Goal: Transaction & Acquisition: Purchase product/service

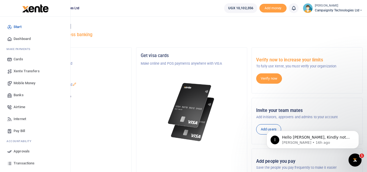
click at [26, 97] on link "Banks" at bounding box center [35, 95] width 62 height 12
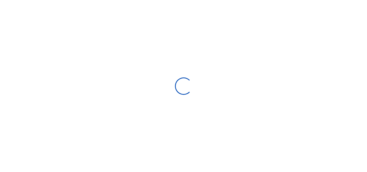
select select
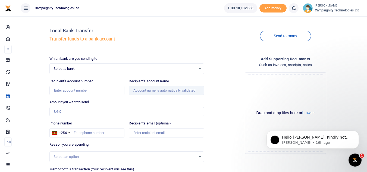
click at [150, 69] on span "Select a bank" at bounding box center [125, 68] width 142 height 5
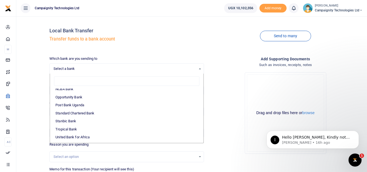
scroll to position [145, 0]
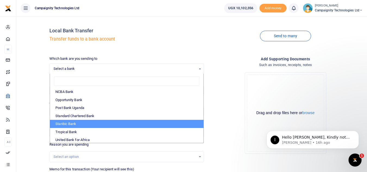
click at [115, 124] on li "Stanbic Bank" at bounding box center [126, 124] width 153 height 8
select select "STANBIC"
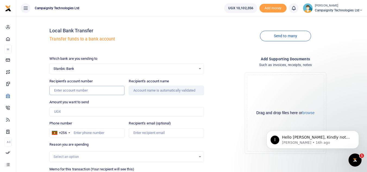
click at [84, 89] on input "Recipient's account number" at bounding box center [86, 90] width 75 height 9
paste input "9030024819697"
type input "9030024819697"
click at [80, 113] on input "Amount you want to send" at bounding box center [126, 111] width 154 height 9
type input "Sha Consulting Group Ltd"
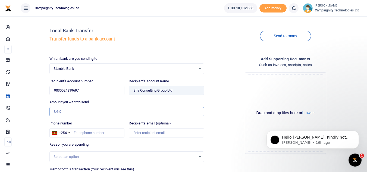
paste input "2,898,248"
type input "2,898,248"
click at [109, 135] on input "Phone number" at bounding box center [86, 132] width 75 height 9
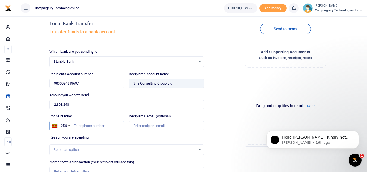
click at [99, 129] on input "Phone number" at bounding box center [86, 125] width 75 height 9
click at [84, 128] on input "Phone number" at bounding box center [86, 125] width 75 height 9
type input "777182163"
click at [146, 127] on input "Recipient's email (optional)" at bounding box center [166, 125] width 75 height 9
click at [102, 149] on div "Select an option" at bounding box center [125, 149] width 142 height 5
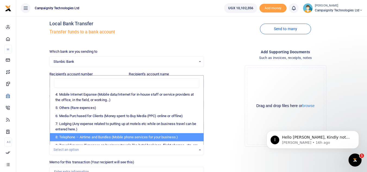
click at [232, 118] on div "Drop your files here Drag and drop files here or browse Powered by Uppy Connect…" at bounding box center [285, 106] width 154 height 90
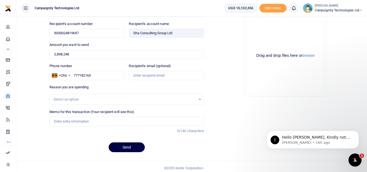
scroll to position [59, 0]
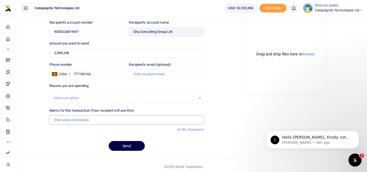
click at [111, 118] on input "Memo for this transaction (Your recipient will see this)" at bounding box center [126, 119] width 154 height 9
click at [144, 120] on input "Starthub 5 Percent monthly loan repayment August installement" at bounding box center [126, 119] width 154 height 9
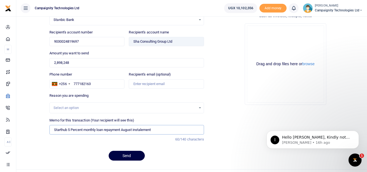
scroll to position [60, 0]
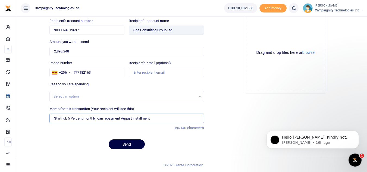
click at [84, 119] on input "Starthub 5 Percent monthly loan repayment August installment" at bounding box center [126, 118] width 154 height 9
click at [98, 119] on input "Starthub 5 Percent monthly loan repayment August installment" at bounding box center [126, 118] width 154 height 9
type input "Starthub 5 Percent monthly Neexa loan repayment August installment"
click at [129, 143] on button "Send" at bounding box center [127, 144] width 36 height 10
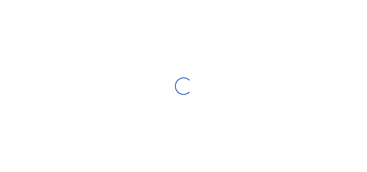
select select
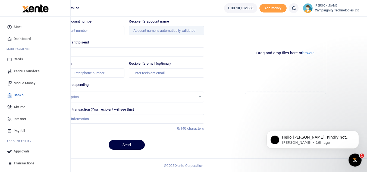
click at [20, 151] on span "Approvals" at bounding box center [22, 151] width 16 height 5
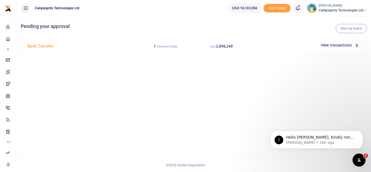
click at [327, 46] on span "View transactions" at bounding box center [336, 45] width 31 height 6
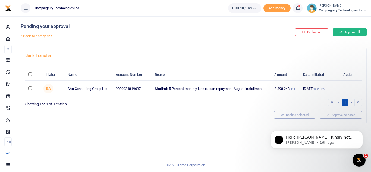
click at [350, 34] on button "Approve all" at bounding box center [350, 32] width 34 height 8
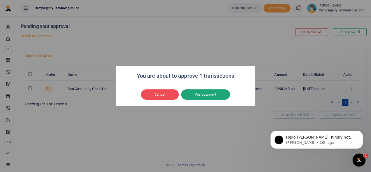
click at [206, 95] on button "Yes approve 1" at bounding box center [205, 94] width 49 height 10
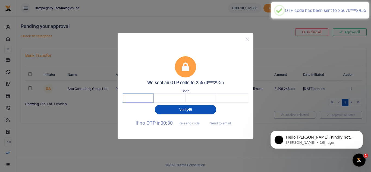
click at [147, 99] on input "text" at bounding box center [138, 97] width 32 height 9
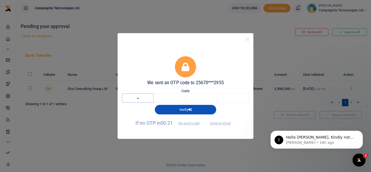
type input "1"
type input "7"
type input "6"
type input "0"
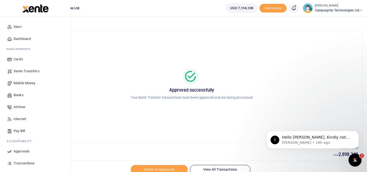
click at [23, 162] on span "Transactions" at bounding box center [24, 163] width 21 height 5
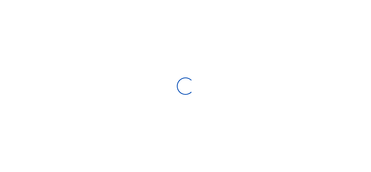
select select
type input "[DATE] - [DATE]"
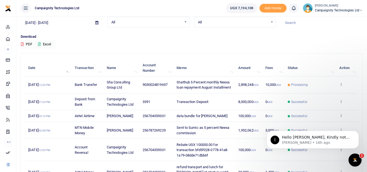
scroll to position [29, 0]
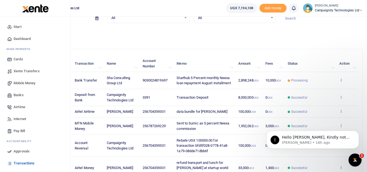
click at [24, 82] on span "Mobile Money" at bounding box center [25, 82] width 22 height 5
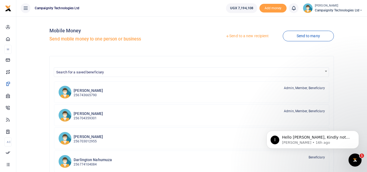
click at [253, 37] on link "Send to a new recipient" at bounding box center [247, 36] width 71 height 10
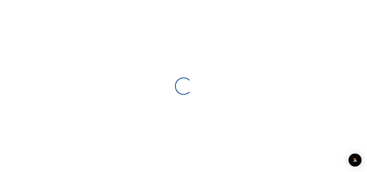
select select
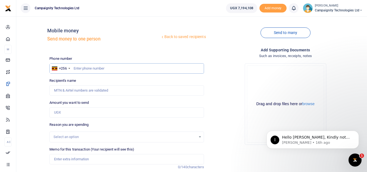
click at [142, 66] on input "text" at bounding box center [126, 68] width 154 height 10
type input "740013303"
click at [79, 112] on input "Amount you want to send" at bounding box center [126, 112] width 154 height 10
type input "200,000"
type input "Campaignity Ltd"
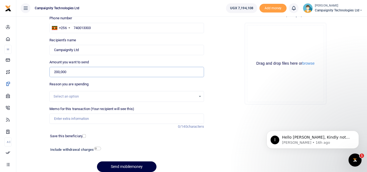
scroll to position [43, 0]
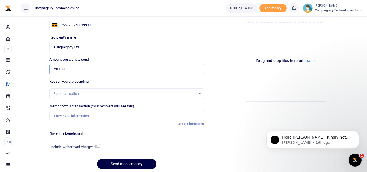
type input "200,000"
click at [109, 117] on input "Memo for this transaction (Your recipient will see this)" at bounding box center [126, 116] width 154 height 10
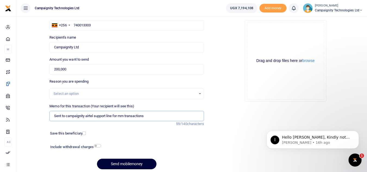
type input "Sent to campaignity airtel support line for mm transactions"
click at [129, 165] on button "Send mobilemoney" at bounding box center [126, 164] width 59 height 11
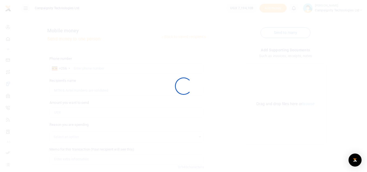
scroll to position [43, 0]
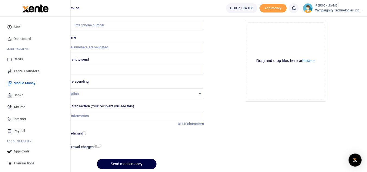
click at [19, 152] on span "Approvals" at bounding box center [22, 151] width 16 height 5
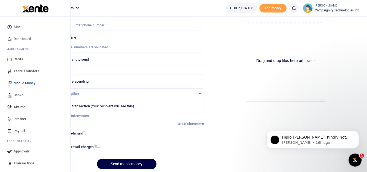
scroll to position [0, 0]
click at [17, 149] on span "Approvals" at bounding box center [22, 151] width 16 height 5
click at [27, 164] on span "Transactions" at bounding box center [24, 163] width 21 height 5
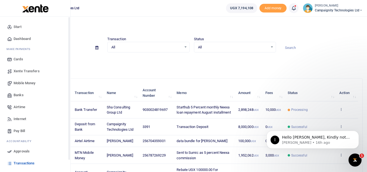
click at [18, 150] on span "Approvals" at bounding box center [22, 151] width 16 height 5
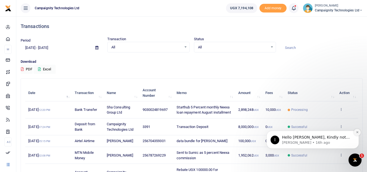
click at [359, 131] on button "Dismiss notification" at bounding box center [357, 132] width 7 height 7
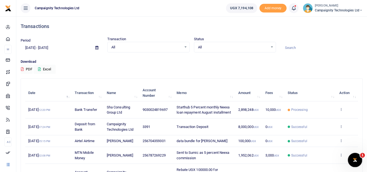
click at [353, 158] on icon "Open Intercom Messenger" at bounding box center [354, 159] width 9 height 9
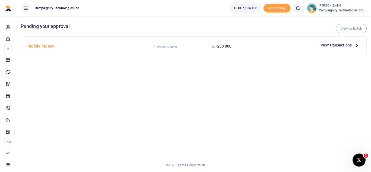
click at [344, 47] on span "View transactions" at bounding box center [336, 45] width 31 height 6
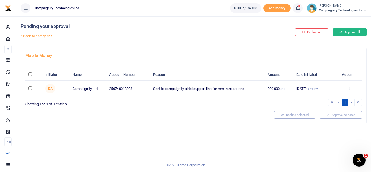
click at [349, 32] on button "Approve all" at bounding box center [350, 32] width 34 height 8
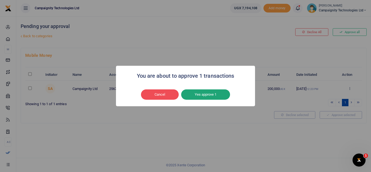
click at [218, 94] on button "Yes approve 1" at bounding box center [205, 94] width 49 height 10
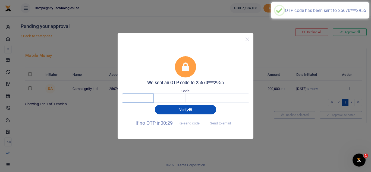
click at [143, 97] on input "text" at bounding box center [138, 97] width 32 height 9
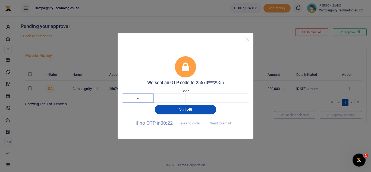
type input "6"
type input "4"
type input "0"
type input "2"
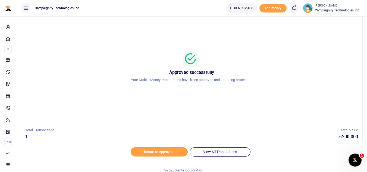
scroll to position [23, 0]
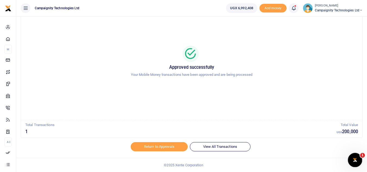
click at [355, 153] on div "Open Intercom Messenger" at bounding box center [354, 159] width 18 height 18
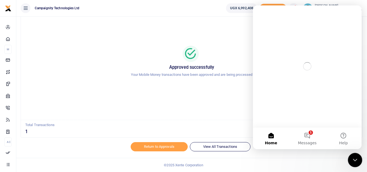
scroll to position [0, 0]
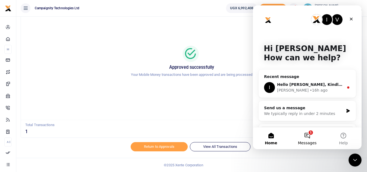
click at [311, 134] on button "1 Messages" at bounding box center [307, 138] width 36 height 22
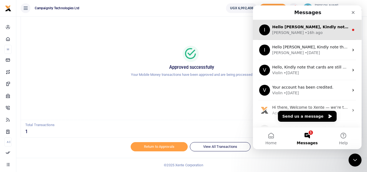
click at [334, 28] on span "Hello [PERSON_NAME], Kindly note that the account was credited" at bounding box center [342, 27] width 141 height 4
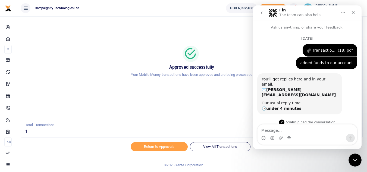
scroll to position [24, 0]
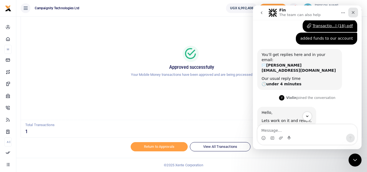
click at [355, 13] on icon "Close" at bounding box center [353, 12] width 4 height 4
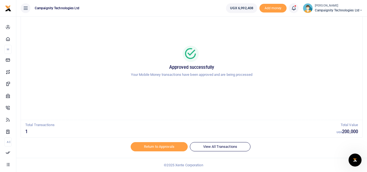
scroll to position [173, 0]
click at [113, 108] on div "Approved successfully Your Mobile Money transactions have been approved and are…" at bounding box center [191, 63] width 328 height 103
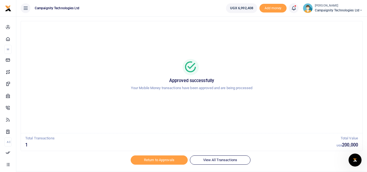
scroll to position [0, 0]
